Goal: Check status

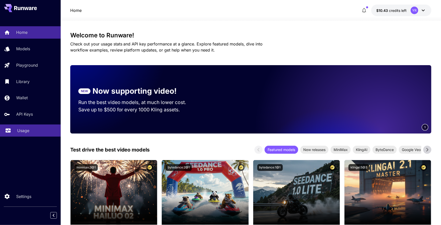
click at [27, 127] on link "Usage" at bounding box center [30, 131] width 61 height 12
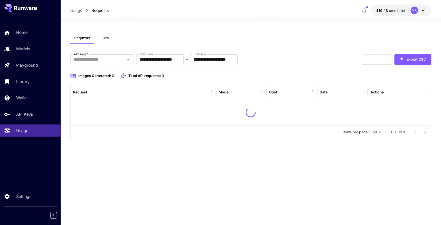
click at [106, 40] on span "Cost" at bounding box center [106, 38] width 8 height 5
